Goal: Task Accomplishment & Management: Use online tool/utility

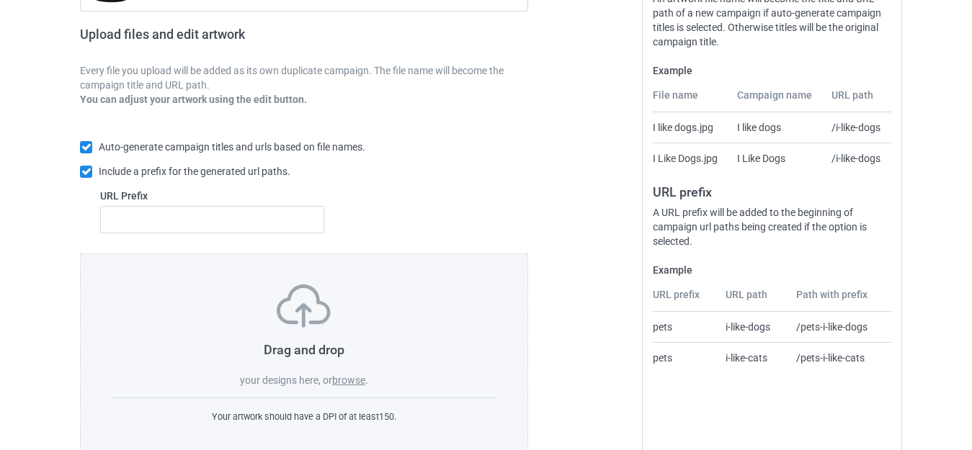
scroll to position [251, 0]
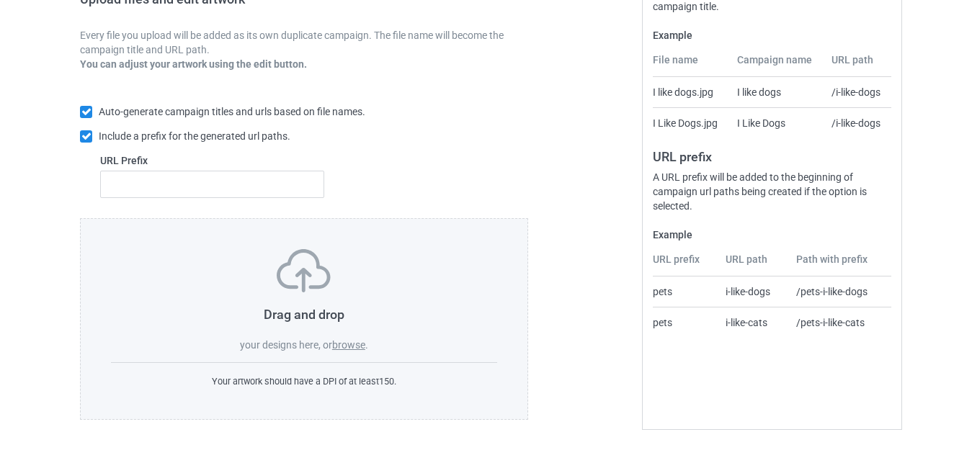
click at [348, 347] on label "browse" at bounding box center [348, 345] width 33 height 12
click at [0, 0] on input "browse" at bounding box center [0, 0] width 0 height 0
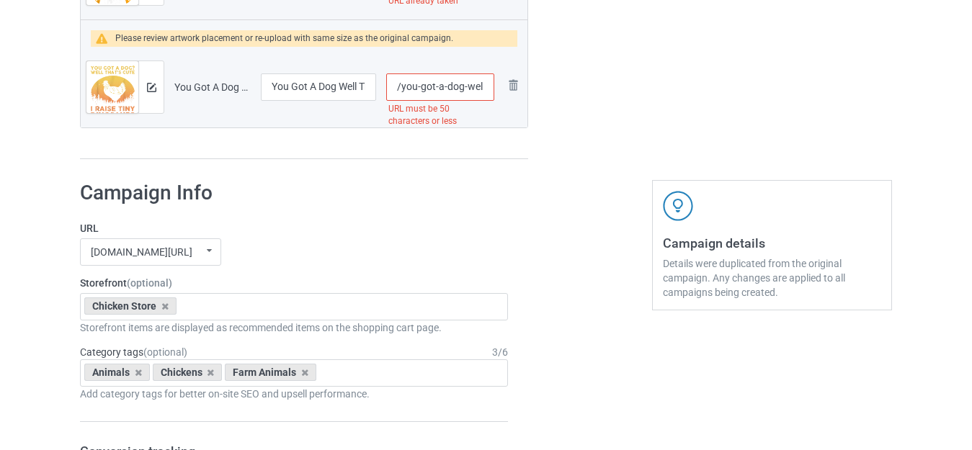
scroll to position [1476, 0]
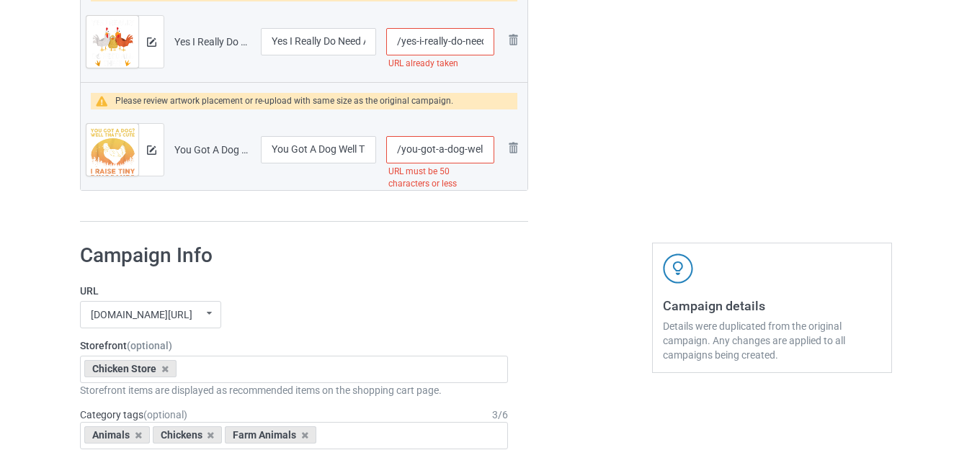
click at [480, 148] on input "/you-got-a-dog-well-that-s-cute-i-raise-tiny-dinosaurs" at bounding box center [440, 149] width 108 height 27
click at [472, 149] on input "/you-got-a-dog-well-that-s-cute-i-raise-tiny-dinosaurs" at bounding box center [440, 149] width 108 height 27
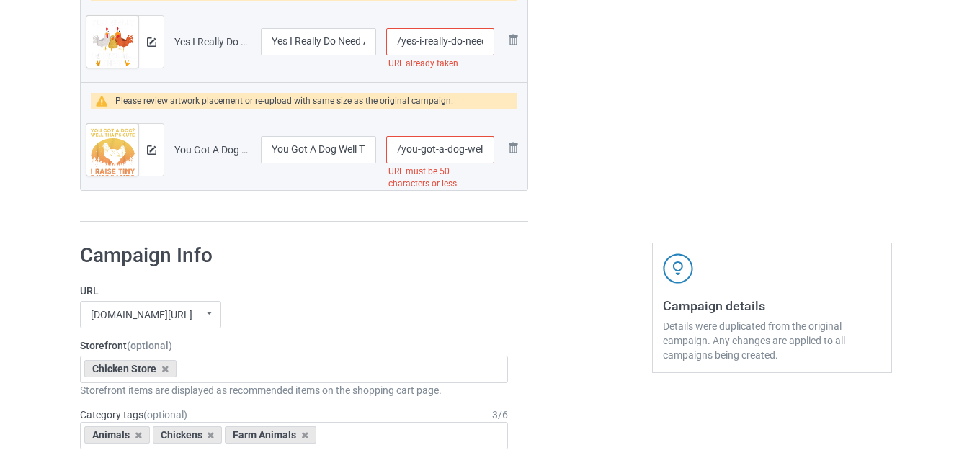
click at [473, 148] on input "/you-got-a-dog-well-that-s-cute-i-raise-tiny-dinosaurs" at bounding box center [440, 149] width 108 height 27
click at [480, 147] on input "/you-got-a-dog-well-that-s-cute-i-raise-tiny-dinosaurs" at bounding box center [440, 149] width 108 height 27
type input "/you-got-a-dog--that-s-cute-i-raise-tiny-dinosaurs"
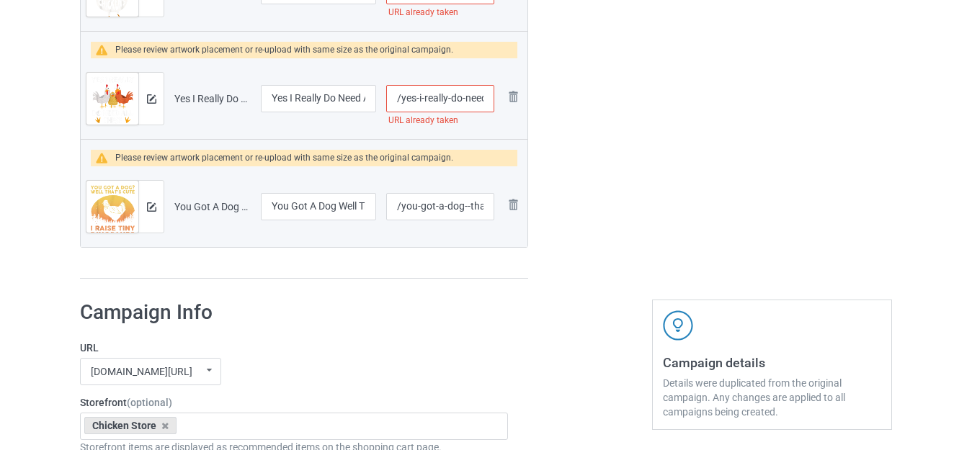
scroll to position [1404, 0]
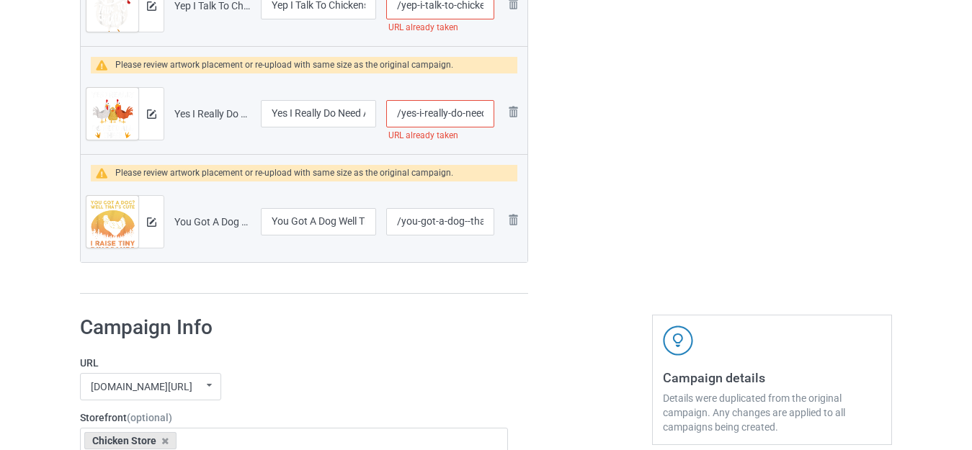
click at [478, 115] on input "/yes-i-really-do-need-all-these-chickens" at bounding box center [440, 113] width 108 height 27
type input "/yes-i-really-do--all-these-chickens"
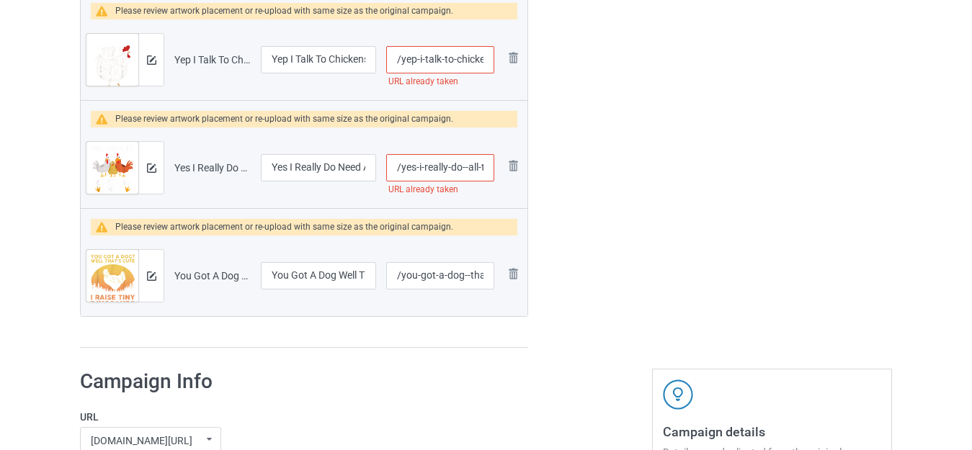
scroll to position [1260, 0]
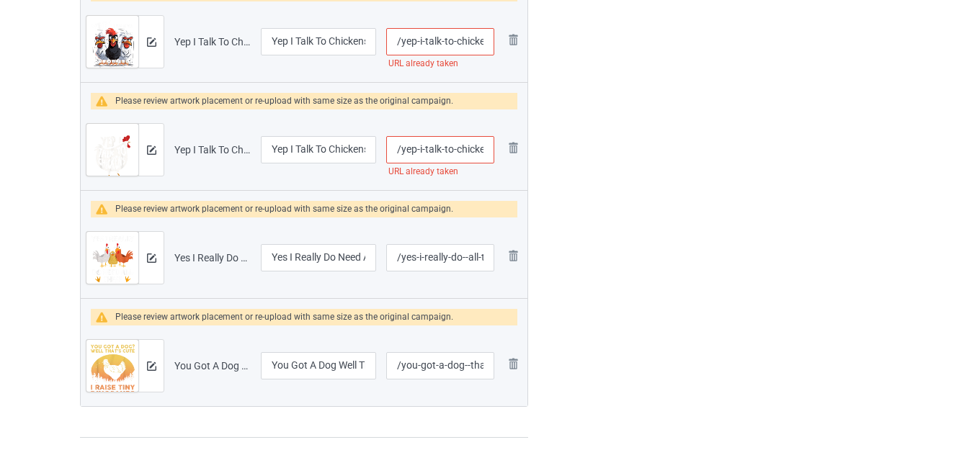
click at [483, 147] on input "/yep-i-talk-to-chickens" at bounding box center [440, 149] width 108 height 27
type input "/yep-i-talk-to-"
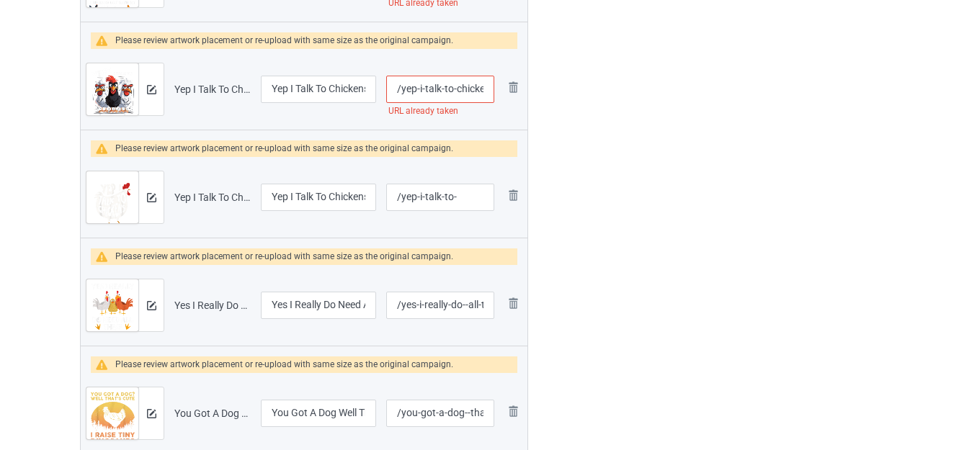
scroll to position [1188, 0]
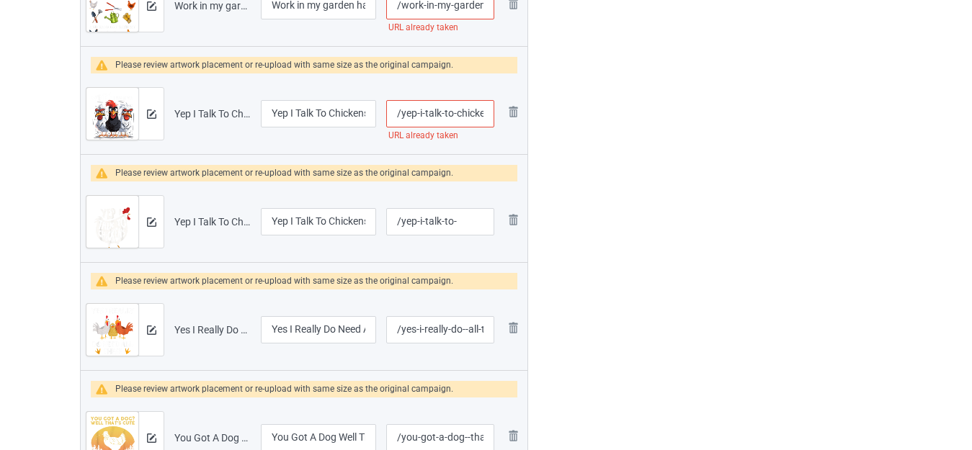
click at [475, 116] on input "/yep-i-talk-to-chickens-funny-chicken" at bounding box center [440, 113] width 108 height 27
type input "/yep-i-talk-to--funny-chicken"
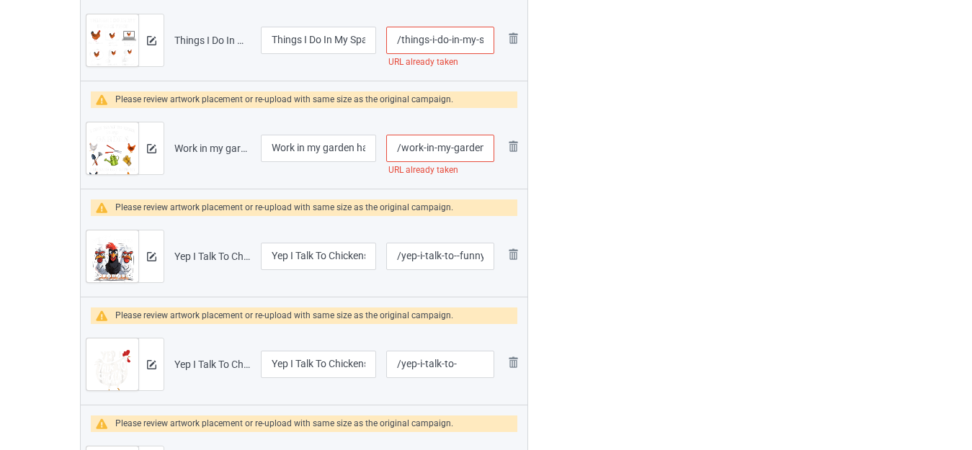
scroll to position [1044, 0]
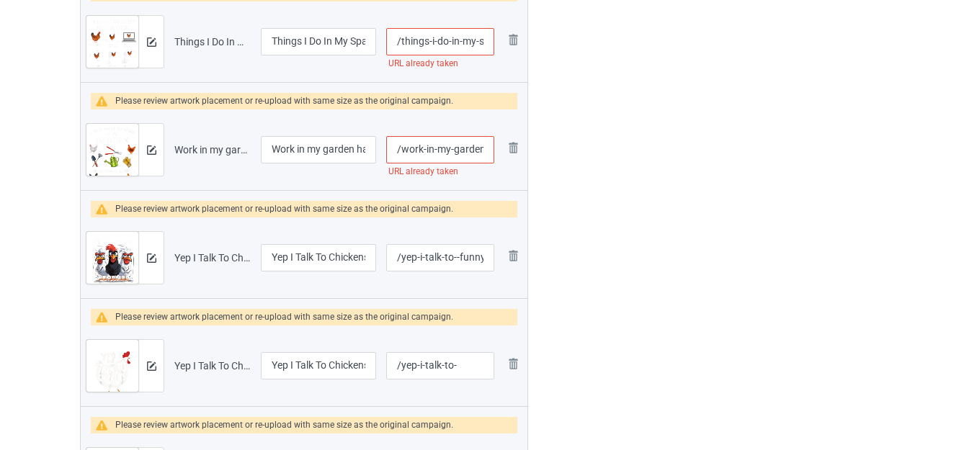
click at [471, 153] on input "/work-in-my-garden-hangout-with-my-chickens" at bounding box center [440, 149] width 108 height 27
click at [442, 149] on input "/work-in-my-garden-hangout-with-my-chickens" at bounding box center [440, 149] width 108 height 27
type input "/work-in--garden-hangout-with-my-chickens"
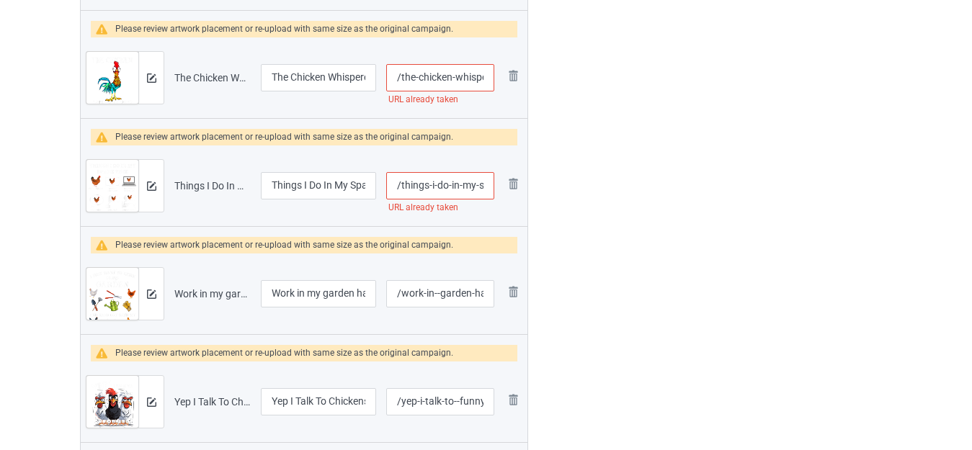
scroll to position [0, 104]
drag, startPoint x: 478, startPoint y: 186, endPoint x: 544, endPoint y: 192, distance: 66.5
click at [544, 192] on div "Campaign to duplicate Love Dogs And Chickens Original Artwork 3964x4157 @ 284 D…" at bounding box center [486, 5] width 832 height 1608
click at [437, 188] on input "/things-i-do-in-my-spare-time-chicken-lover" at bounding box center [440, 185] width 108 height 27
click at [468, 182] on input "/things-i-do-in-my-spare-time-chicken-lover" at bounding box center [440, 185] width 108 height 27
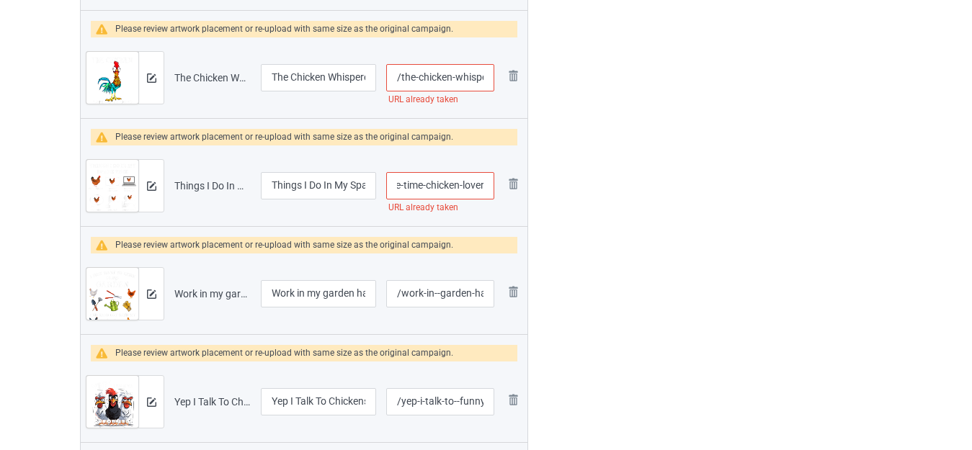
click at [468, 182] on input "/things-i-do-in-my-spare-time-chicken-lover" at bounding box center [440, 185] width 108 height 27
click at [598, 179] on div at bounding box center [590, 5] width 104 height 1608
type input "/things-i-do-in-my-spare-time-chicken"
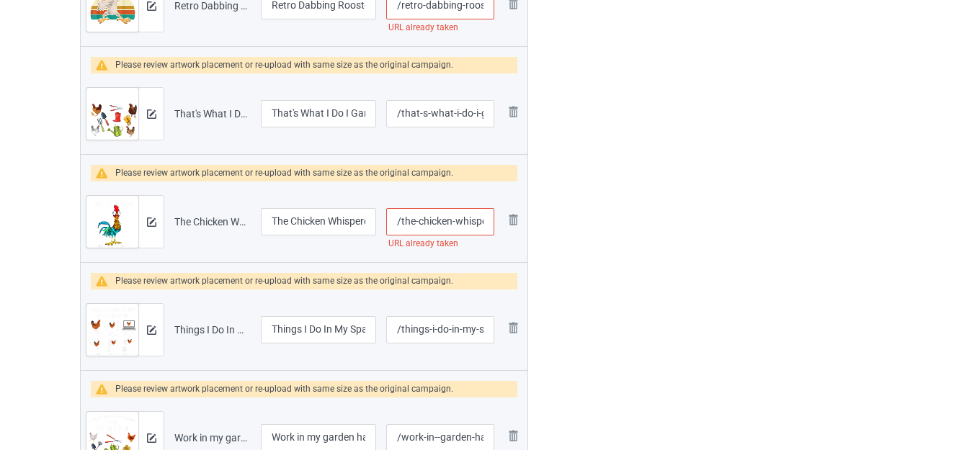
scroll to position [0, 15]
drag, startPoint x: 484, startPoint y: 219, endPoint x: 504, endPoint y: 220, distance: 20.2
click at [504, 220] on tr "Preview and edit artwork The Chicken Whisperer.png The Chicken Whisperer /the-c…" at bounding box center [304, 222] width 447 height 81
click at [485, 223] on input "/the-chicken-whisperer" at bounding box center [440, 221] width 108 height 27
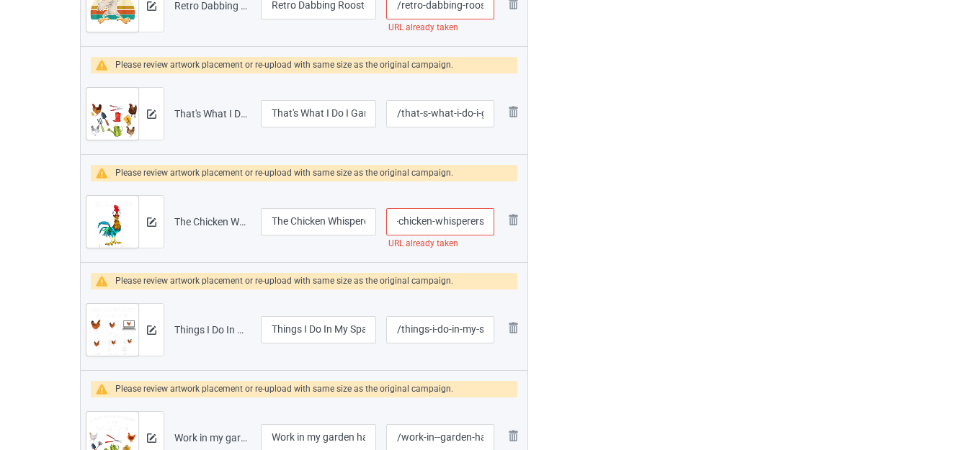
type input "/the-chicken-whisperers"
click at [648, 213] on div "Edit artwork You can adjust your artwork position, and upload files for double-…" at bounding box center [772, 149] width 260 height 1608
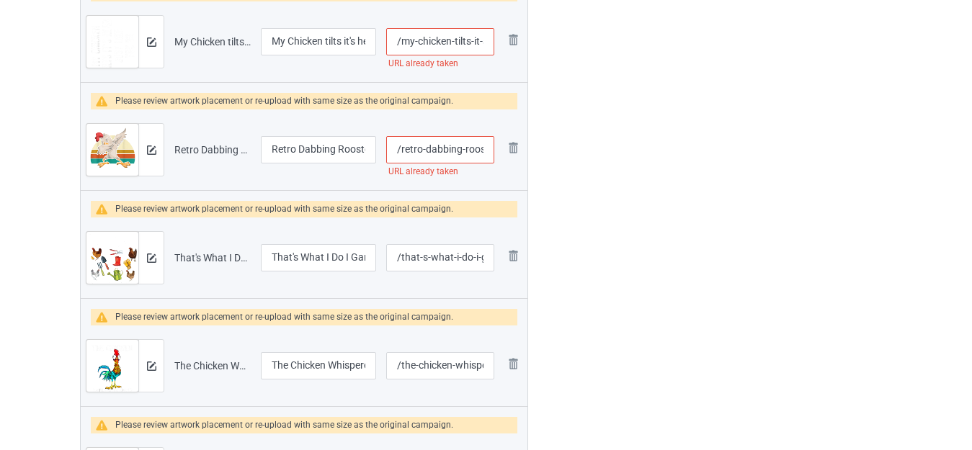
scroll to position [0, 14]
drag, startPoint x: 467, startPoint y: 150, endPoint x: 486, endPoint y: 152, distance: 19.6
click at [486, 152] on input "/retro-dabbing-rooster" at bounding box center [440, 149] width 108 height 27
click at [482, 148] on input "/retro-dabbing-rooster" at bounding box center [440, 149] width 108 height 27
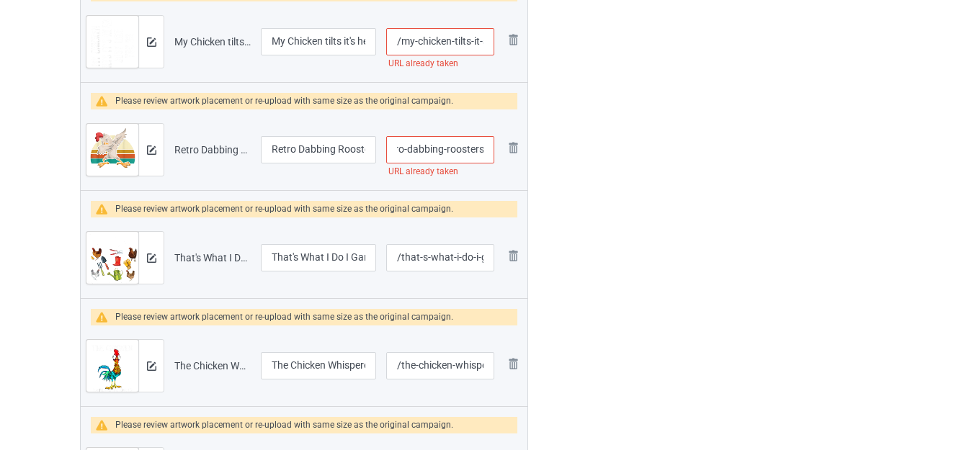
type input "/retro-dabbing-roosters"
click at [622, 182] on div at bounding box center [590, 293] width 104 height 1608
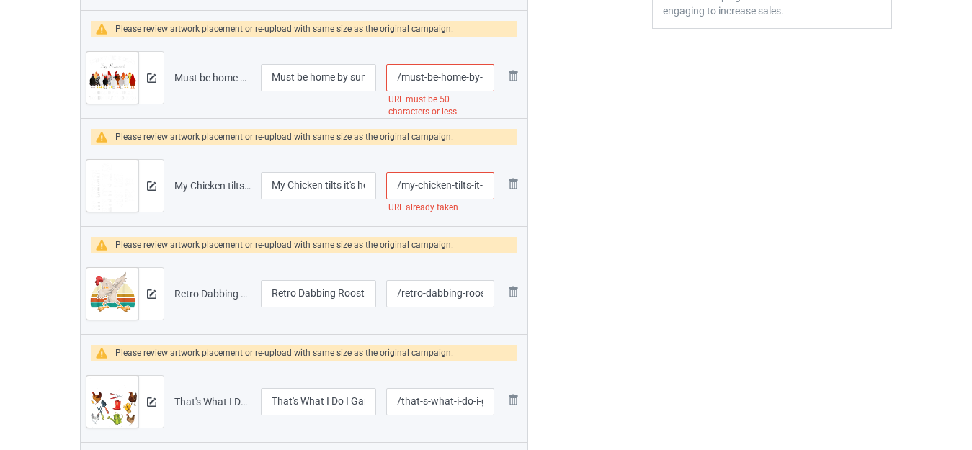
scroll to position [0, 29]
drag, startPoint x: 468, startPoint y: 187, endPoint x: 492, endPoint y: 188, distance: 23.8
click at [491, 187] on input "/my-chicken-tilts-it-s-head" at bounding box center [440, 185] width 108 height 27
click at [486, 184] on input "/my-chicken-tilts-it-s-head" at bounding box center [440, 185] width 108 height 27
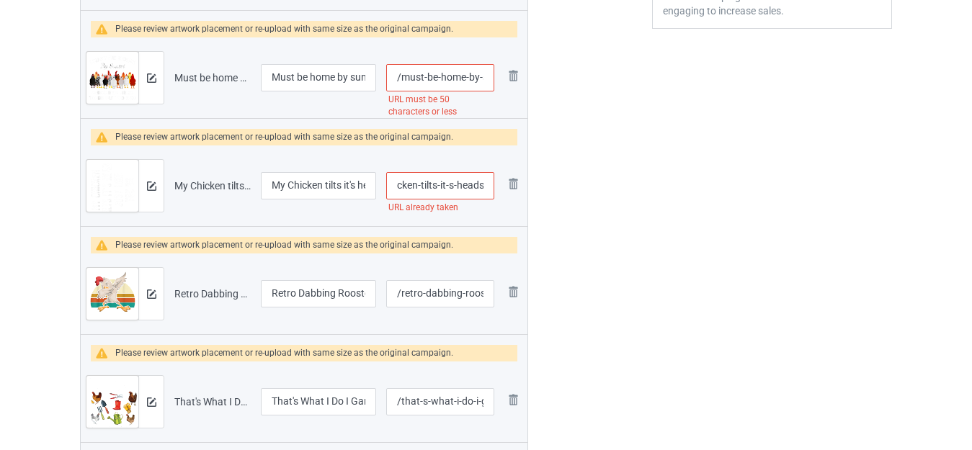
type input "/my-chicken-tilts-it-s-heads"
click at [622, 190] on div at bounding box center [590, 437] width 104 height 1608
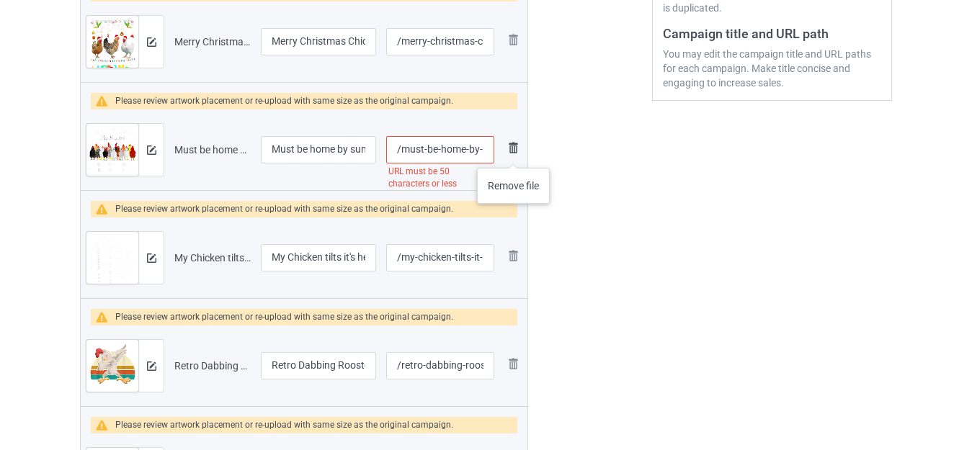
scroll to position [0, 171]
drag, startPoint x: 457, startPoint y: 153, endPoint x: 514, endPoint y: 155, distance: 57.0
click at [514, 155] on tr "Preview and edit artwork Must be home by sunset Chickens need to be put to bed.…" at bounding box center [304, 150] width 447 height 81
click at [440, 148] on input "/must-be-home-by-sunset-chickens-need-to-be-put-to-bed" at bounding box center [440, 149] width 108 height 27
drag, startPoint x: 421, startPoint y: 148, endPoint x: 543, endPoint y: 153, distance: 122.5
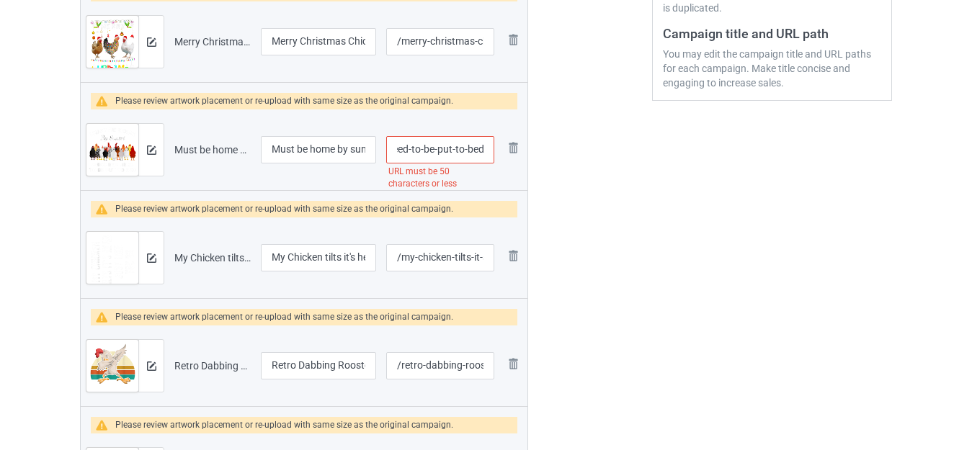
type input "/must-be-home-by-sunset-chickens-need-to"
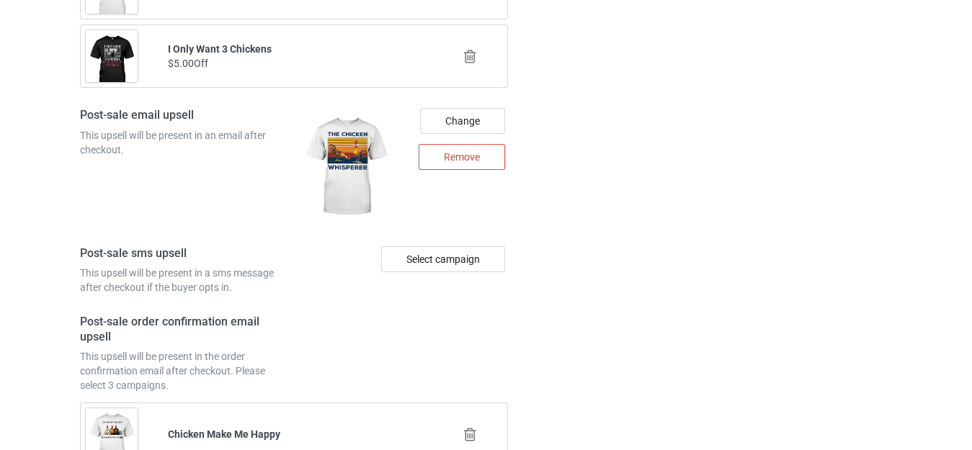
scroll to position [3369, 0]
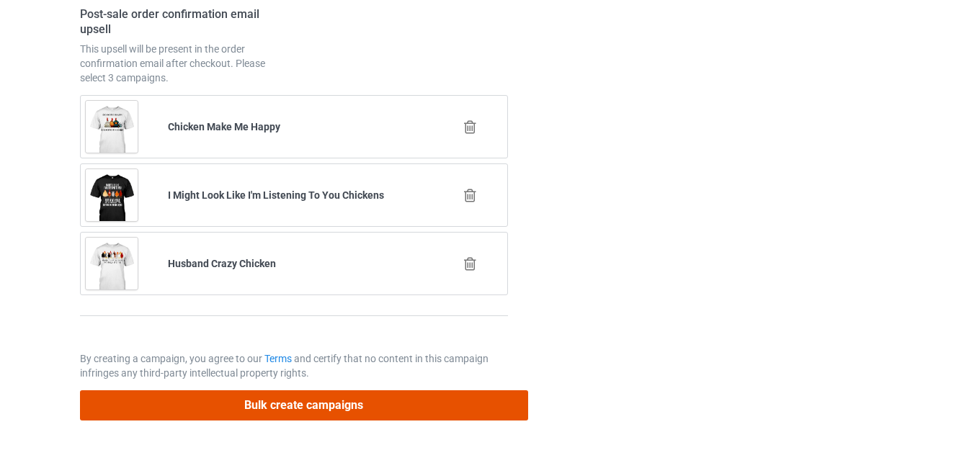
click at [299, 400] on button "Bulk create campaigns" at bounding box center [304, 405] width 448 height 30
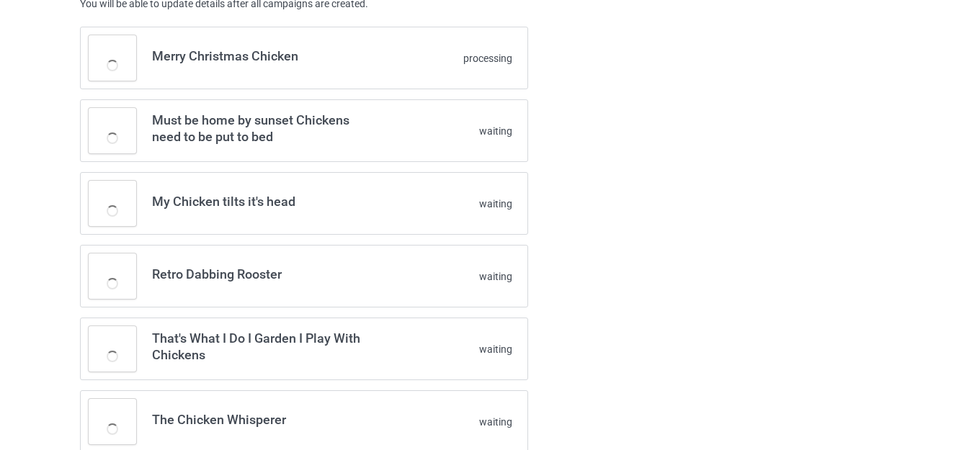
scroll to position [0, 0]
